Goal: Task Accomplishment & Management: Manage account settings

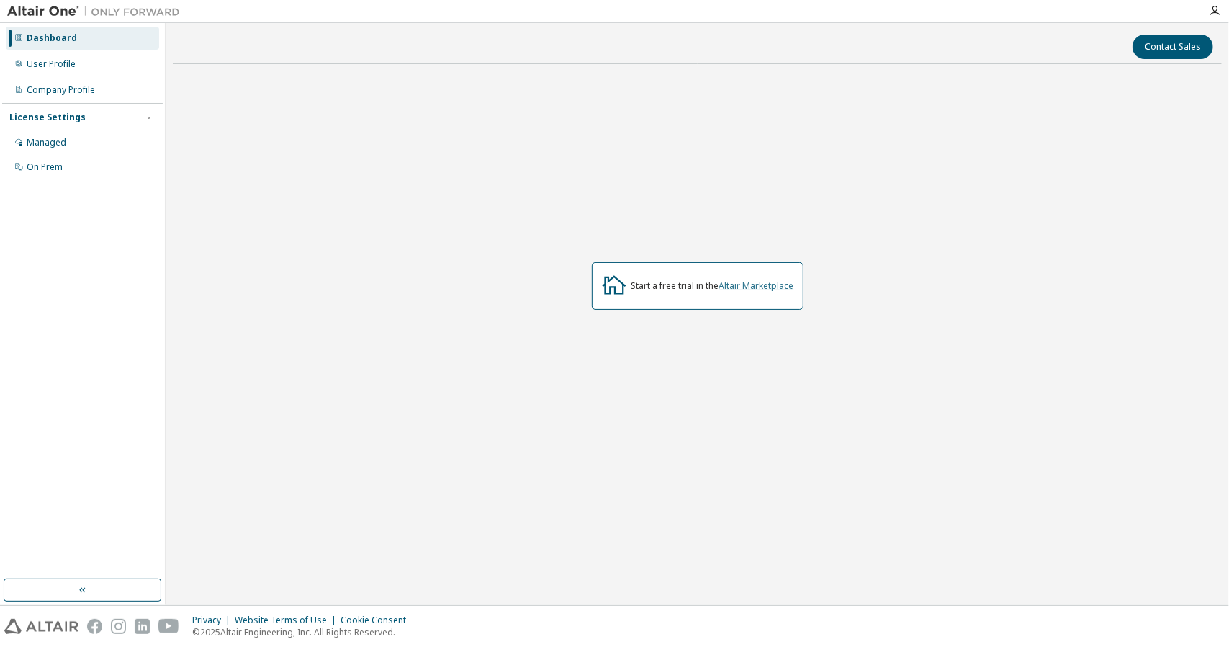
click at [742, 286] on link "Altair Marketplace" at bounding box center [756, 285] width 75 height 12
click at [53, 140] on div "Managed" at bounding box center [47, 143] width 40 height 12
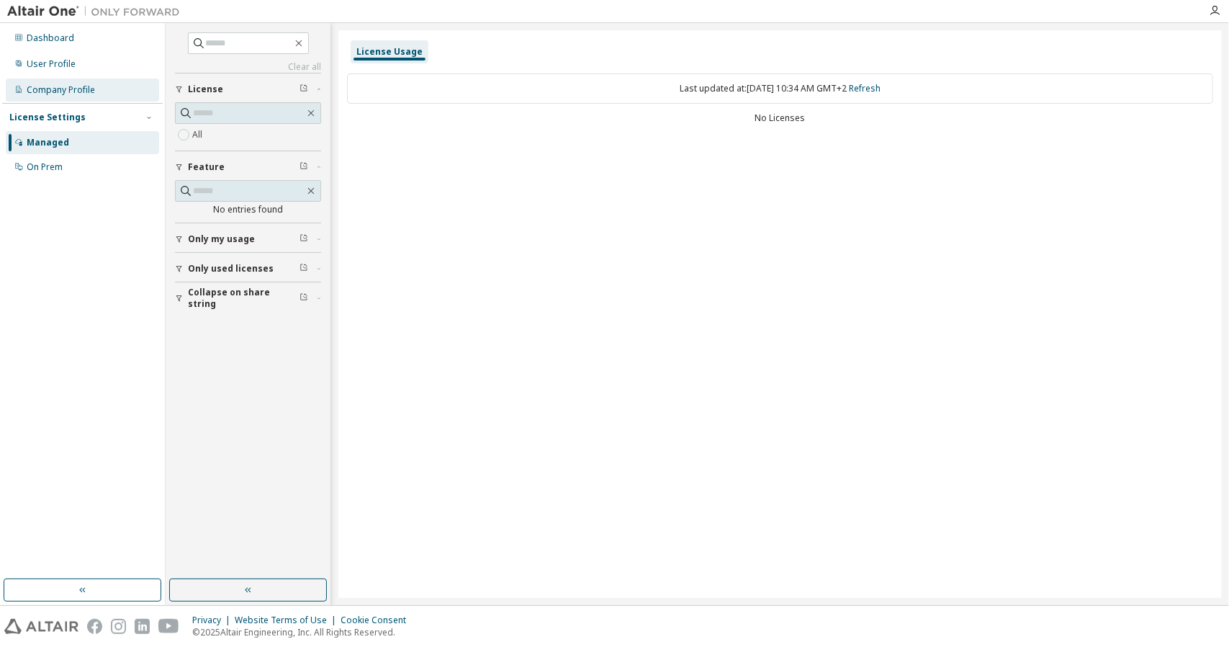
click at [42, 89] on div "Company Profile" at bounding box center [61, 90] width 68 height 12
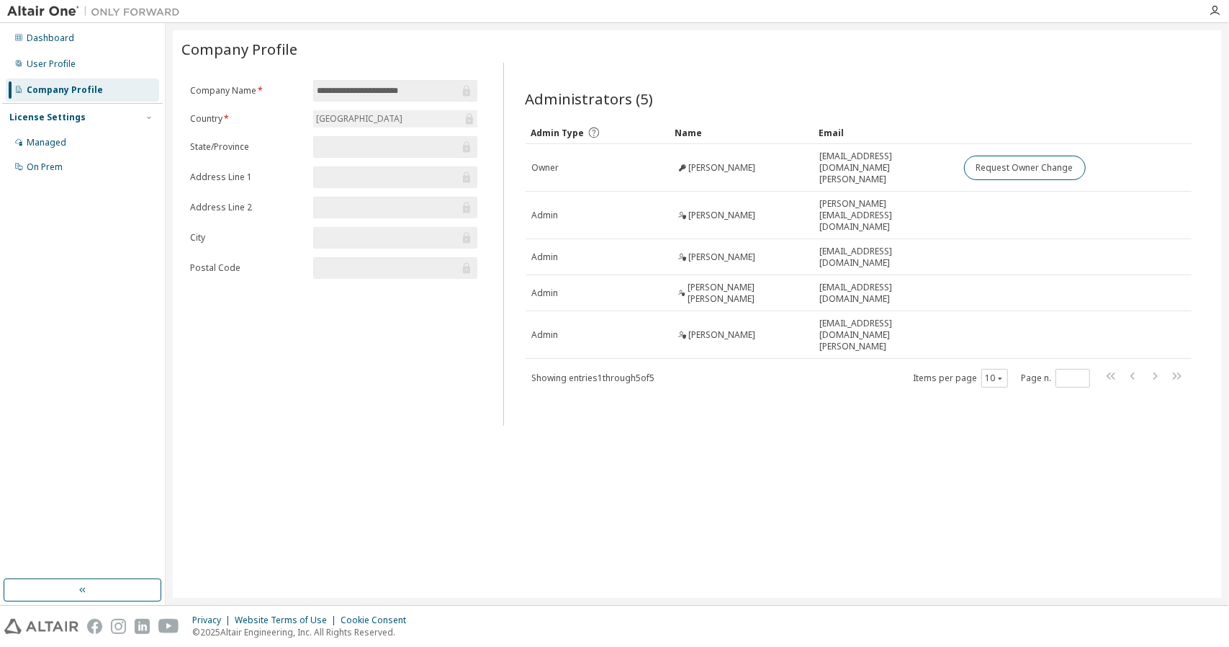
click at [42, 89] on div "Company Profile" at bounding box center [65, 90] width 76 height 12
click at [40, 235] on div "Dashboard User Profile Company Profile License Settings Managed On Prem" at bounding box center [82, 301] width 161 height 552
click at [40, 232] on div "Dashboard User Profile Company Profile License Settings Managed On Prem" at bounding box center [82, 301] width 161 height 552
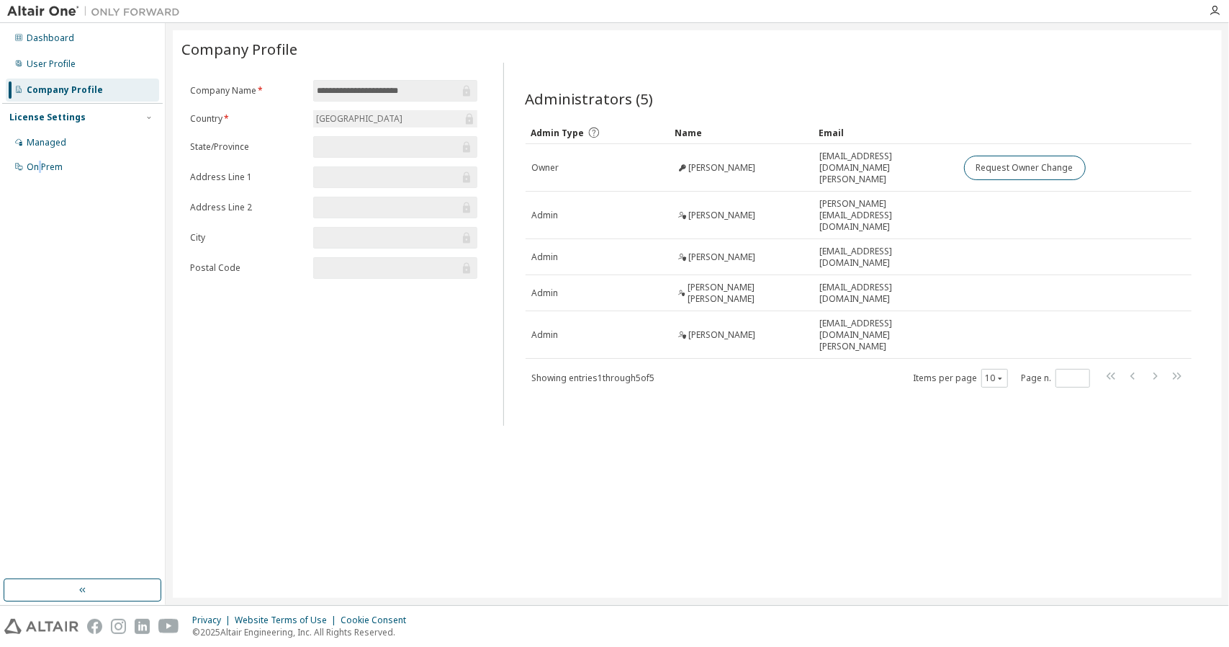
click at [40, 232] on div "Dashboard User Profile Company Profile License Settings Managed On Prem" at bounding box center [82, 301] width 161 height 552
click at [26, 235] on div "Dashboard User Profile Company Profile License Settings Managed On Prem" at bounding box center [82, 301] width 161 height 552
drag, startPoint x: 38, startPoint y: 218, endPoint x: 0, endPoint y: 218, distance: 38.2
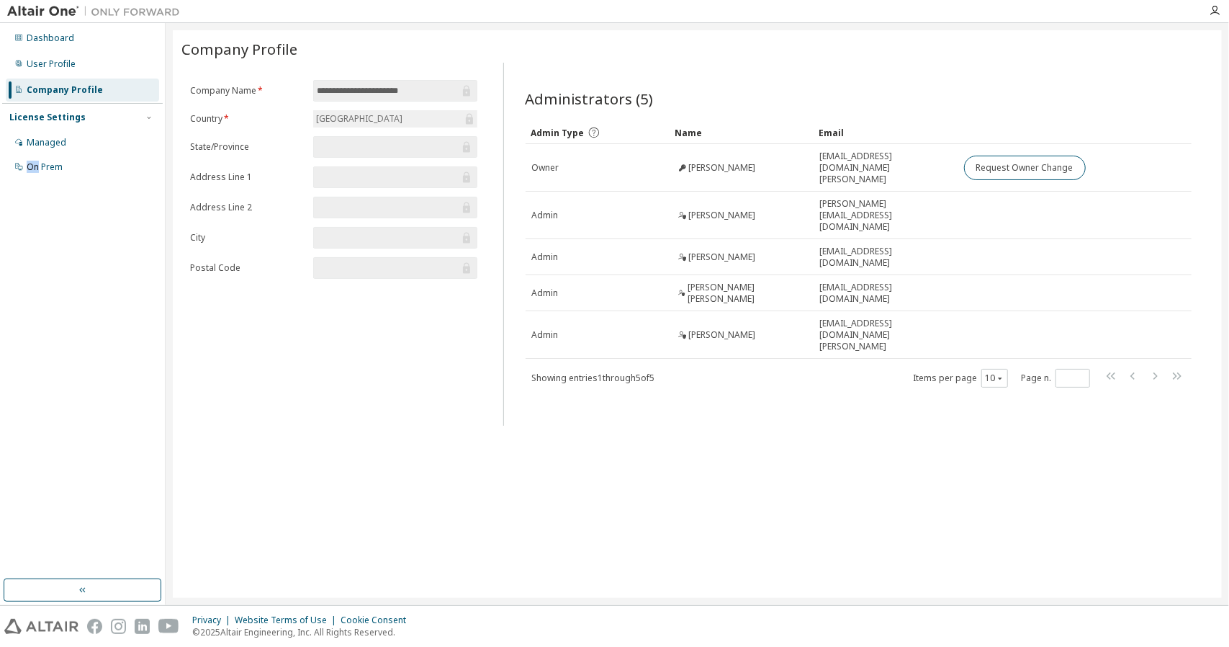
click at [0, 218] on div "Dashboard User Profile Company Profile License Settings Managed On Prem" at bounding box center [83, 314] width 166 height 582
click at [269, 269] on label "Postal Code" at bounding box center [247, 268] width 114 height 12
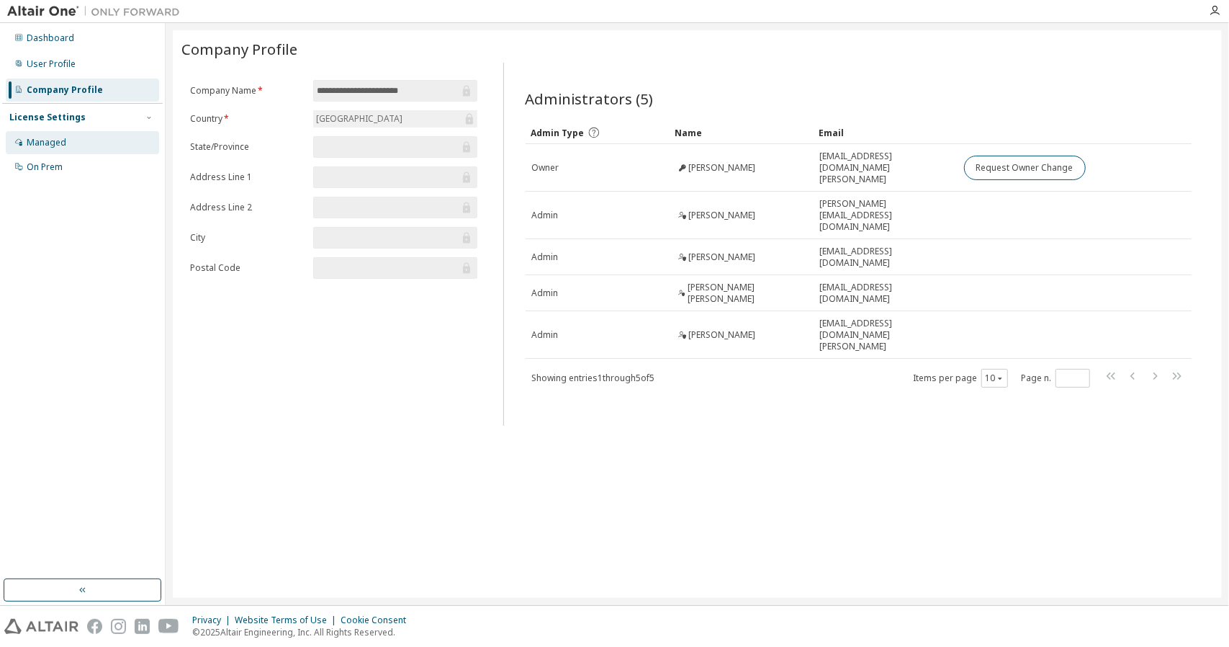
click at [56, 139] on div "Managed" at bounding box center [47, 143] width 40 height 12
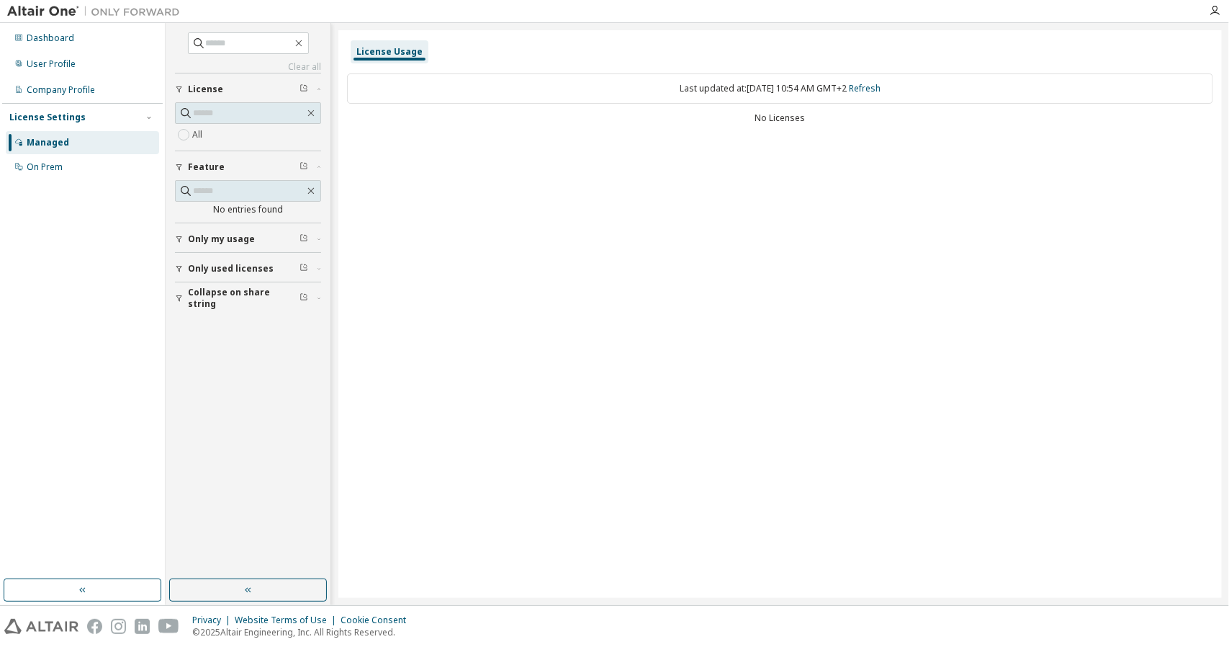
click at [64, 225] on div "Dashboard User Profile Company Profile License Settings Managed On Prem" at bounding box center [82, 301] width 161 height 552
